Goal: Information Seeking & Learning: Learn about a topic

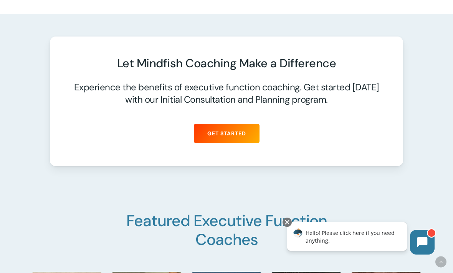
scroll to position [987, 0]
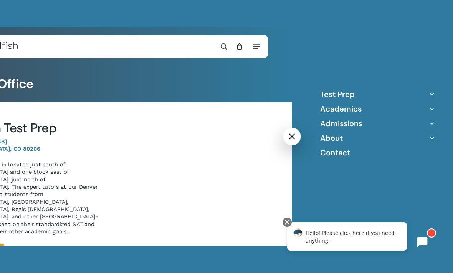
click at [430, 94] on icon "Off Canvas Menu" at bounding box center [432, 94] width 11 height 11
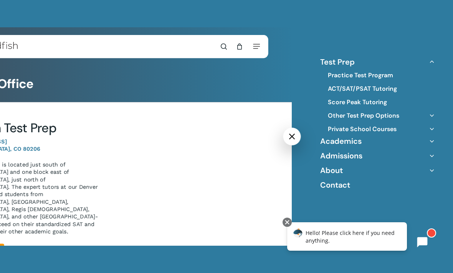
click at [387, 89] on link "ACT/SAT/PSAT Tutoring" at bounding box center [362, 89] width 69 height 8
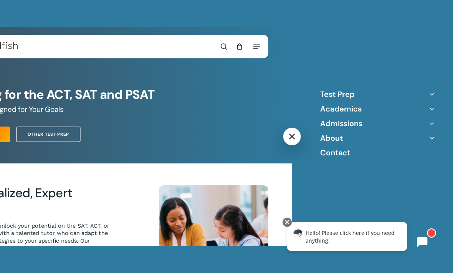
click at [429, 95] on icon "Off Canvas Menu" at bounding box center [432, 94] width 11 height 11
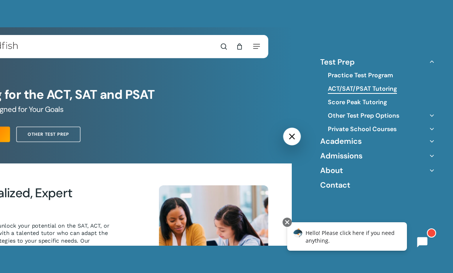
click at [374, 101] on link "Score Peak Tutoring" at bounding box center [357, 102] width 59 height 8
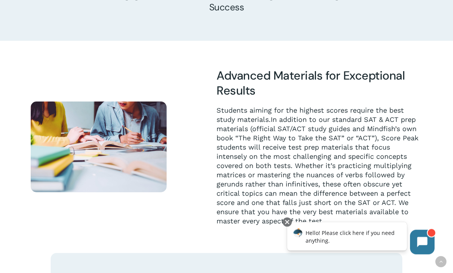
scroll to position [1000, 0]
click at [289, 218] on div at bounding box center [287, 221] width 9 height 9
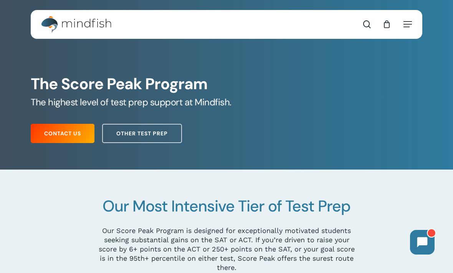
scroll to position [0, 0]
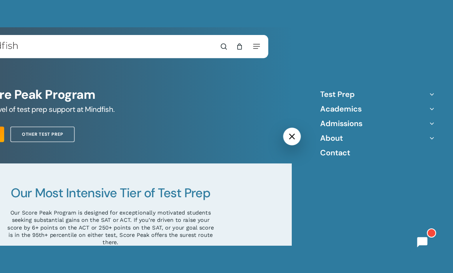
click at [425, 93] on li "Test Prep Practice Test Program ACT/SAT/PSAT Tutoring Score Peak Tutoring Other…" at bounding box center [377, 94] width 115 height 10
click at [429, 94] on icon "Off Canvas Menu" at bounding box center [432, 94] width 11 height 11
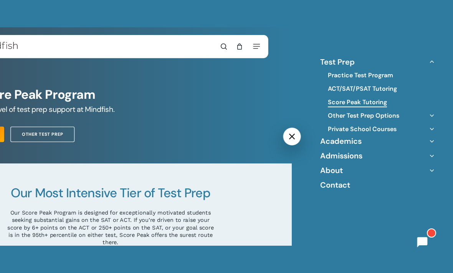
click at [427, 114] on icon "Off Canvas Menu" at bounding box center [432, 115] width 11 height 11
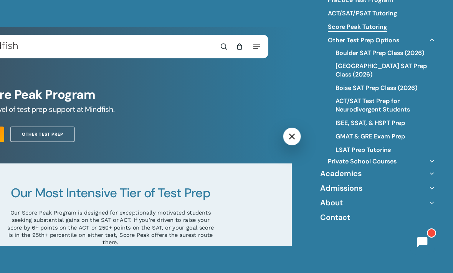
scroll to position [43, 0]
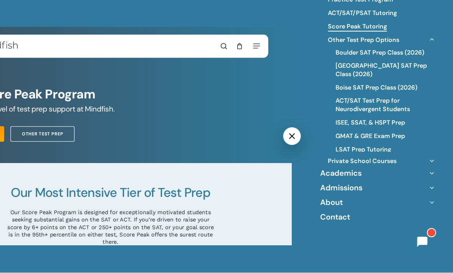
click at [424, 159] on li "Private School Courses Kent Denver: 2024-2025 ACT Prep Kent Denver: 2025 SAT Pr…" at bounding box center [381, 161] width 107 height 9
click at [433, 156] on icon "Off Canvas Menu" at bounding box center [432, 161] width 11 height 11
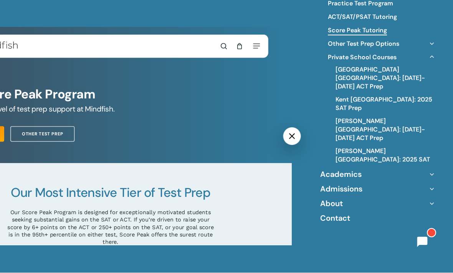
scroll to position [38, 0]
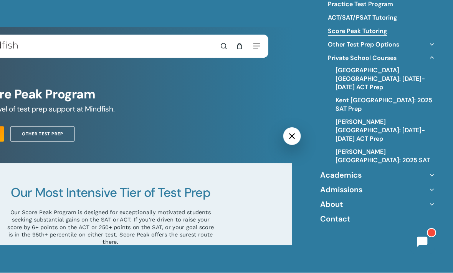
click at [430, 171] on icon "Off Canvas Menu" at bounding box center [432, 175] width 11 height 11
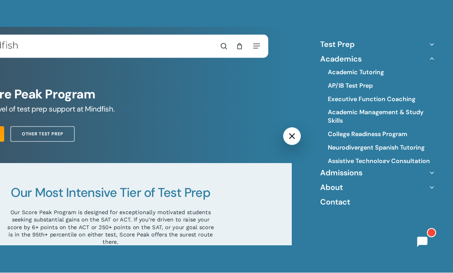
scroll to position [0, 0]
